Goal: Navigation & Orientation: Find specific page/section

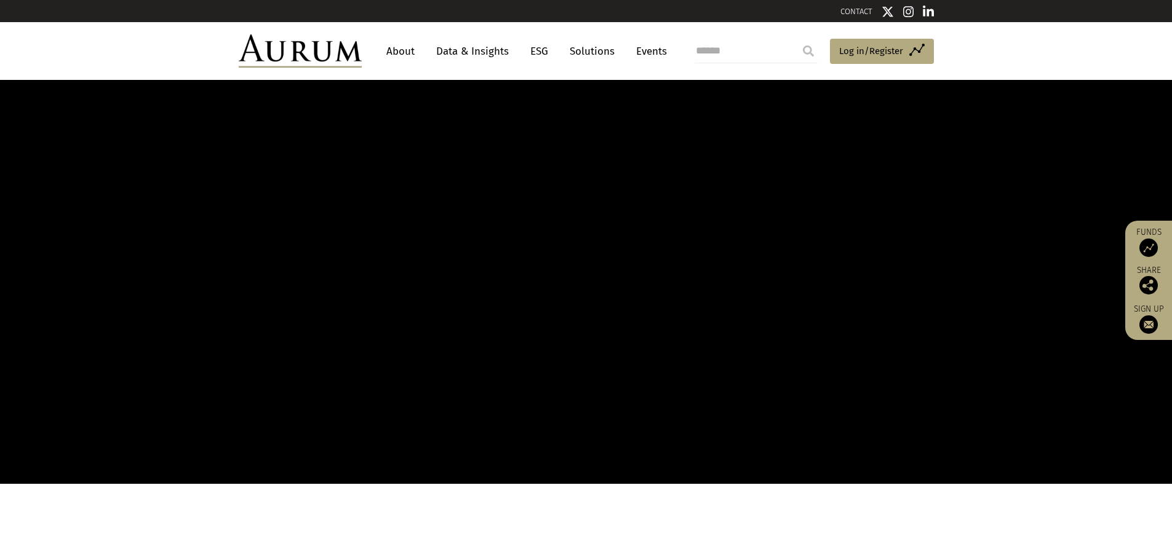
scroll to position [431, 0]
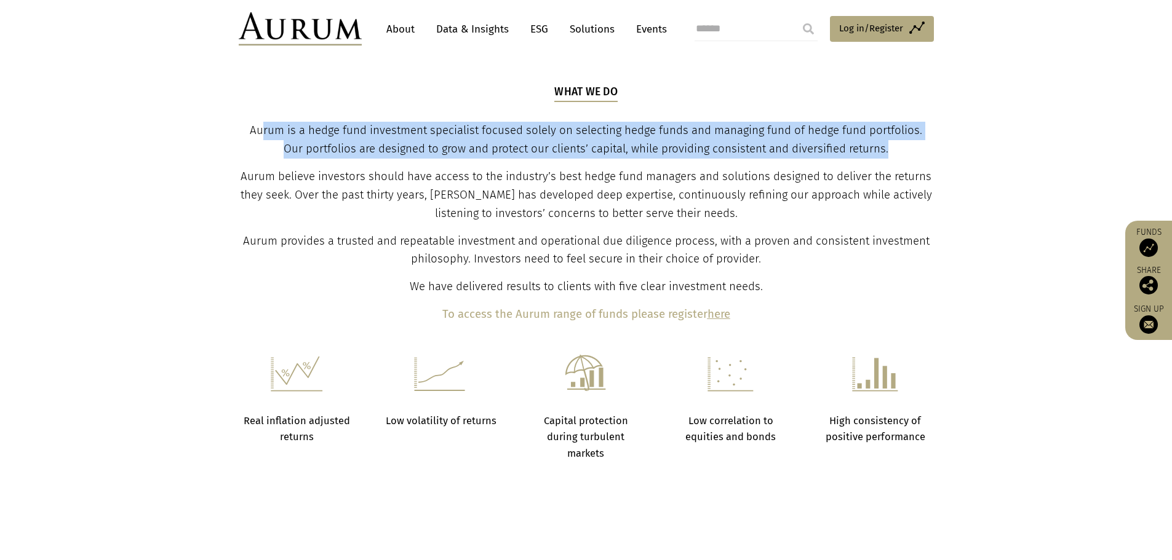
drag, startPoint x: 250, startPoint y: 128, endPoint x: 891, endPoint y: 145, distance: 641.2
click at [891, 145] on p "Aurum is a hedge fund investment specialist focused solely on selecting hedge f…" at bounding box center [586, 140] width 692 height 37
click at [645, 36] on link "Events" at bounding box center [648, 29] width 37 height 23
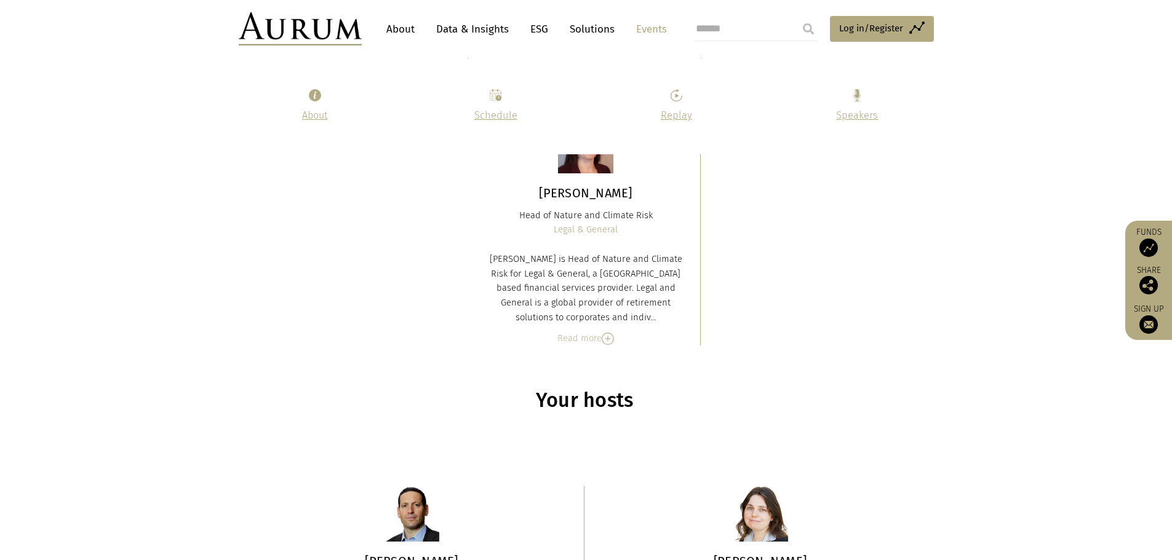
scroll to position [6008, 0]
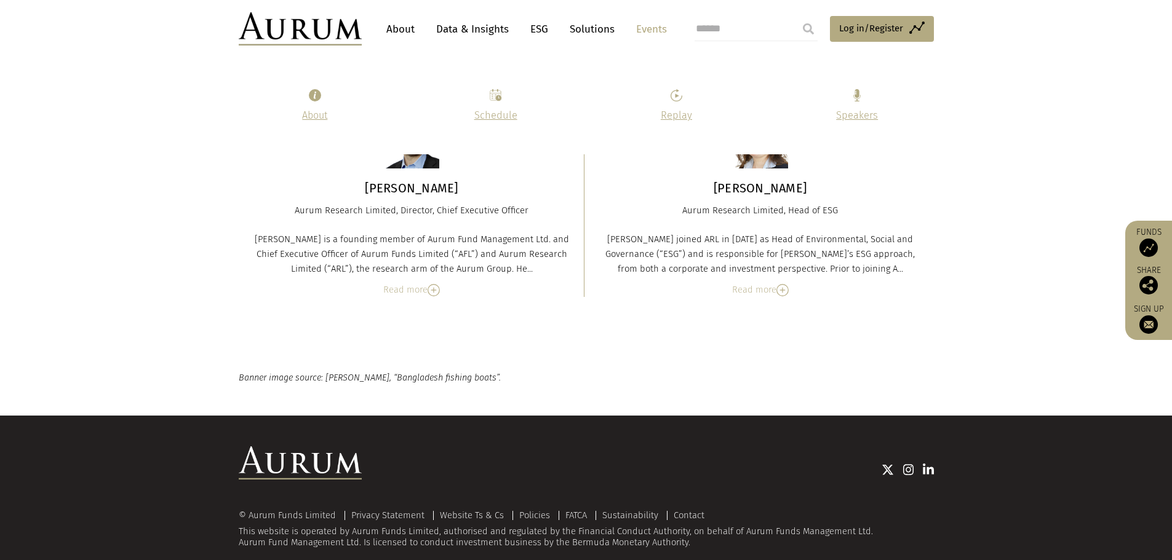
click at [1150, 244] on img at bounding box center [1148, 248] width 18 height 18
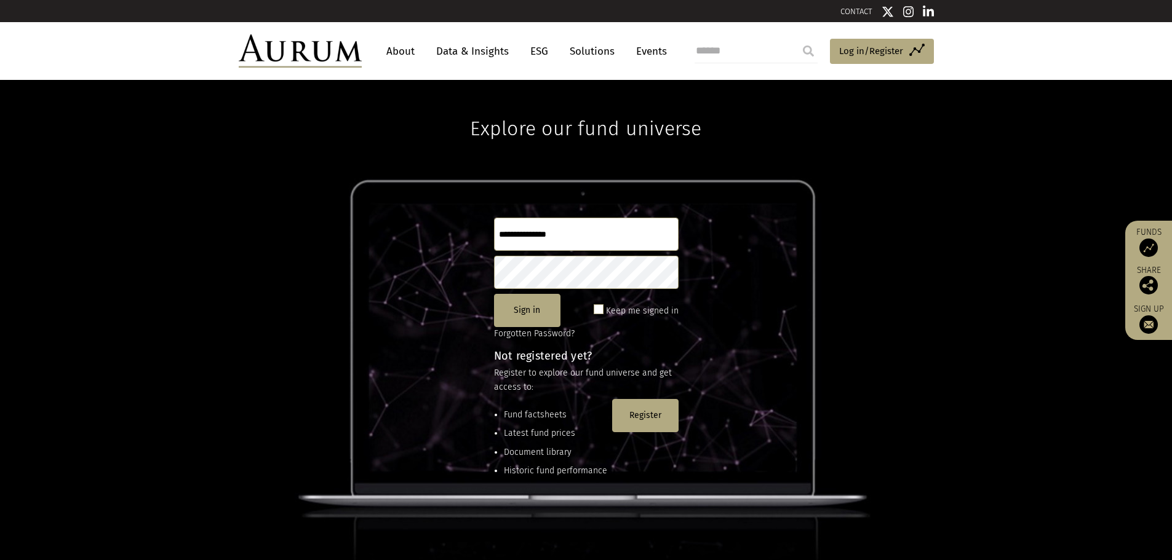
click at [396, 46] on link "About" at bounding box center [400, 51] width 41 height 23
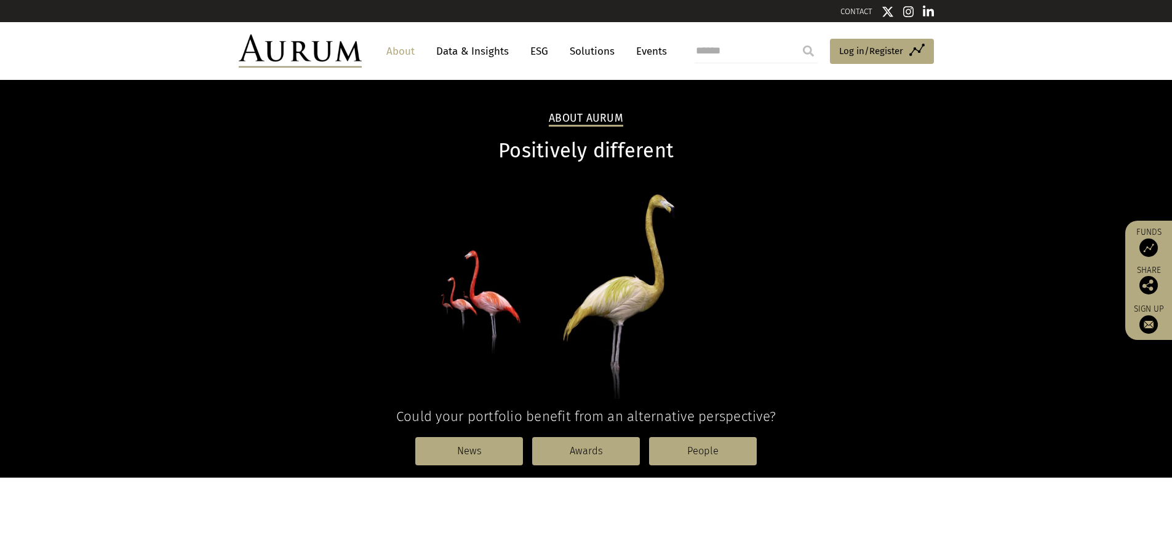
click at [1148, 252] on img at bounding box center [1148, 248] width 18 height 18
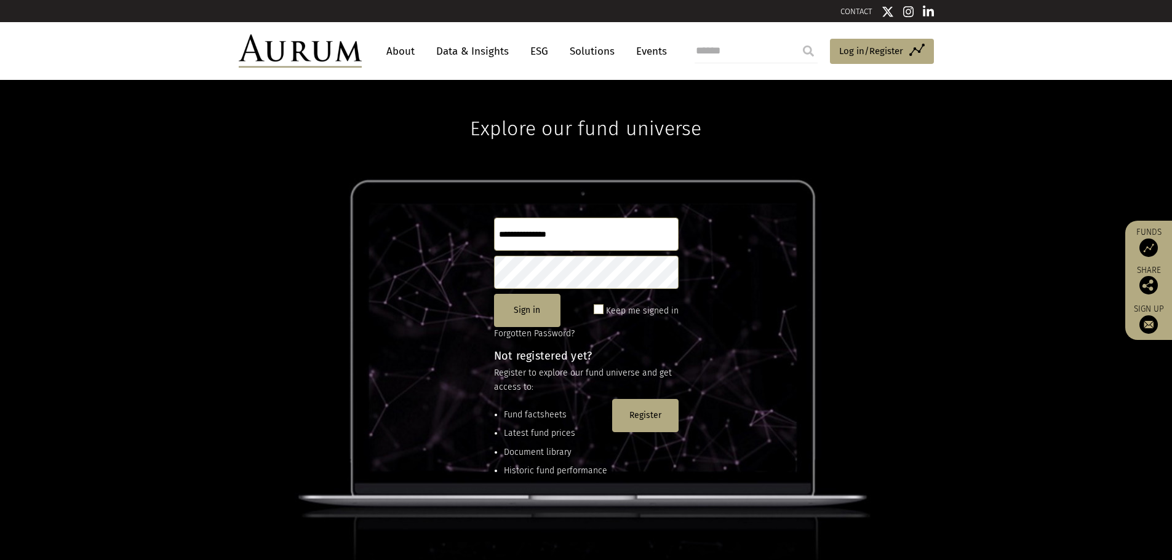
click at [402, 45] on link "About" at bounding box center [400, 51] width 41 height 23
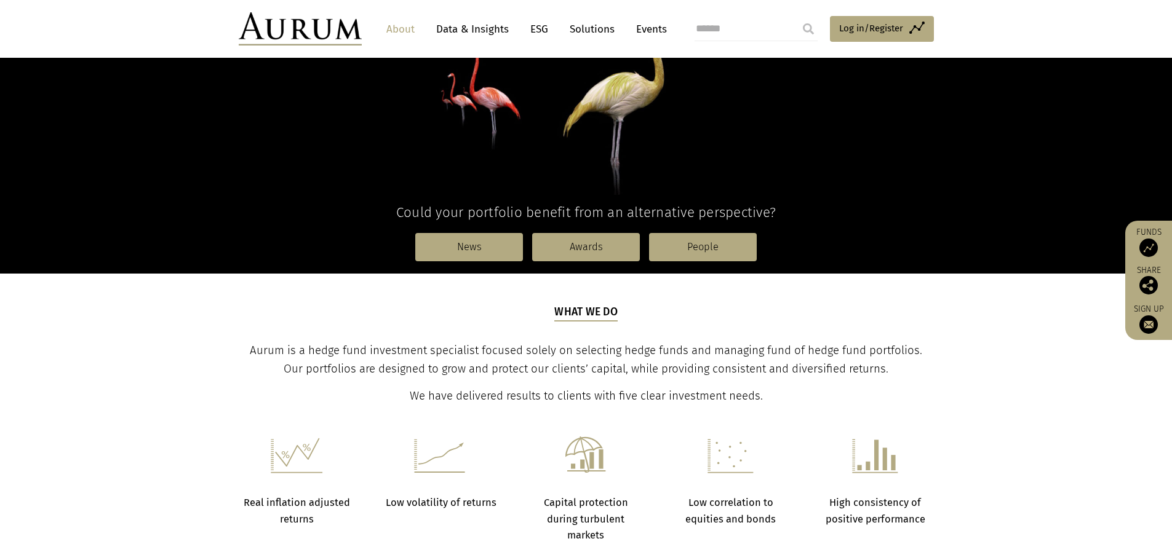
scroll to position [185, 0]
